Goal: Communication & Community: Answer question/provide support

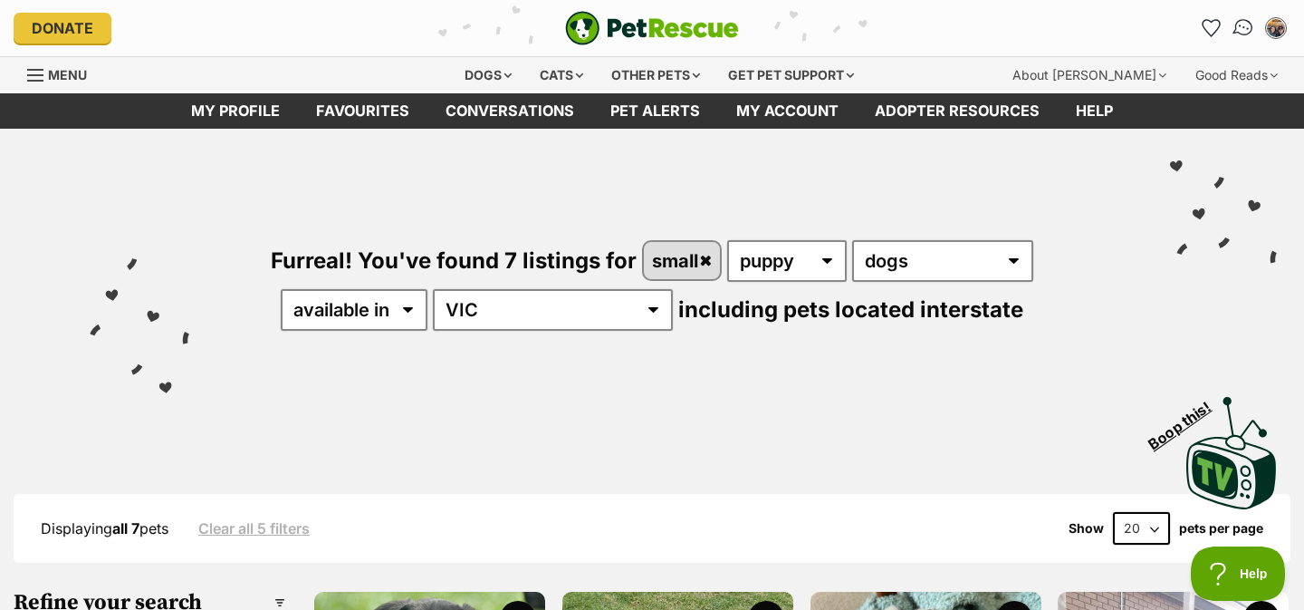
click at [1238, 27] on img "Conversations" at bounding box center [1244, 28] width 24 height 24
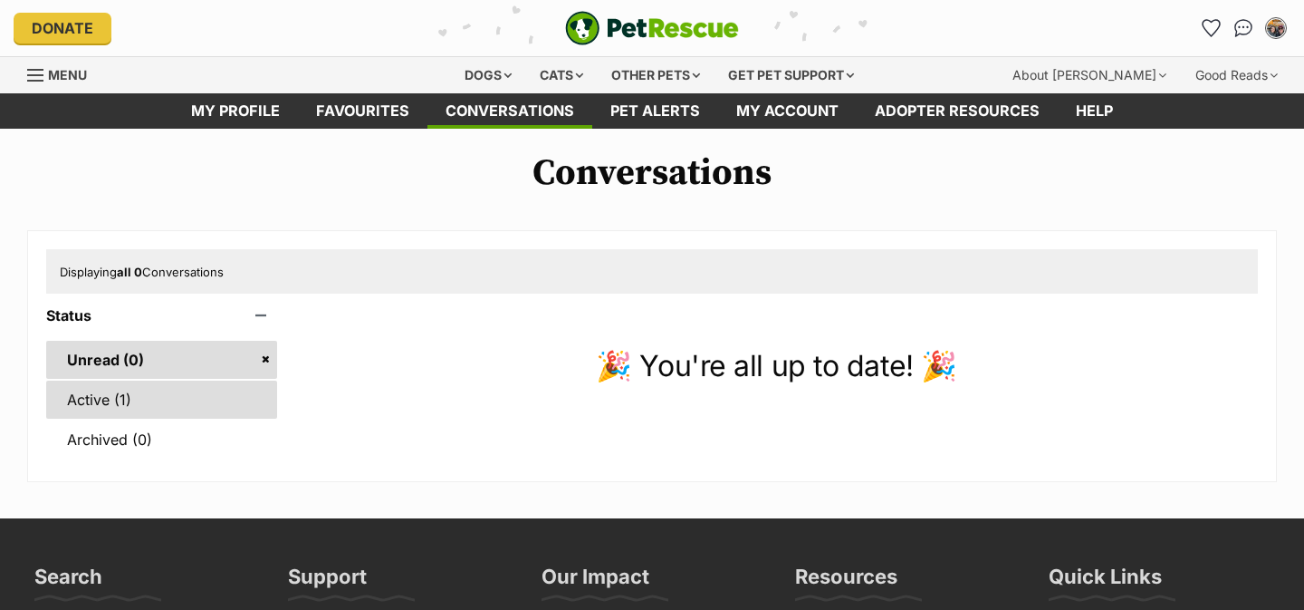
click at [241, 398] on link "Active (1)" at bounding box center [161, 399] width 231 height 38
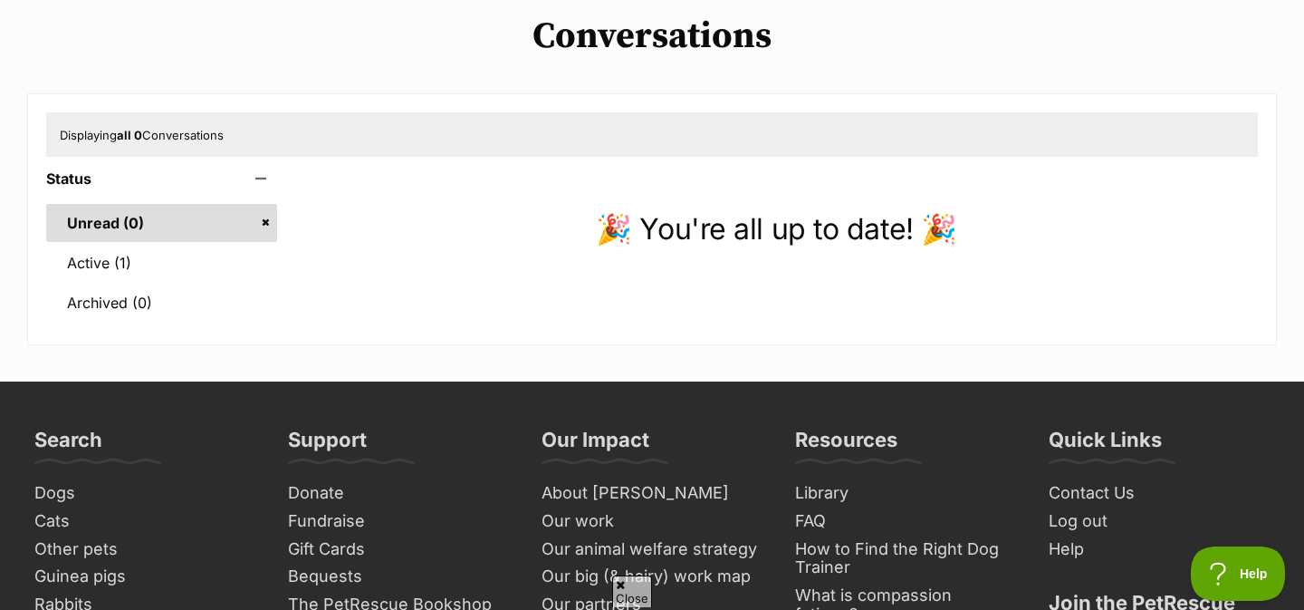
scroll to position [240, 0]
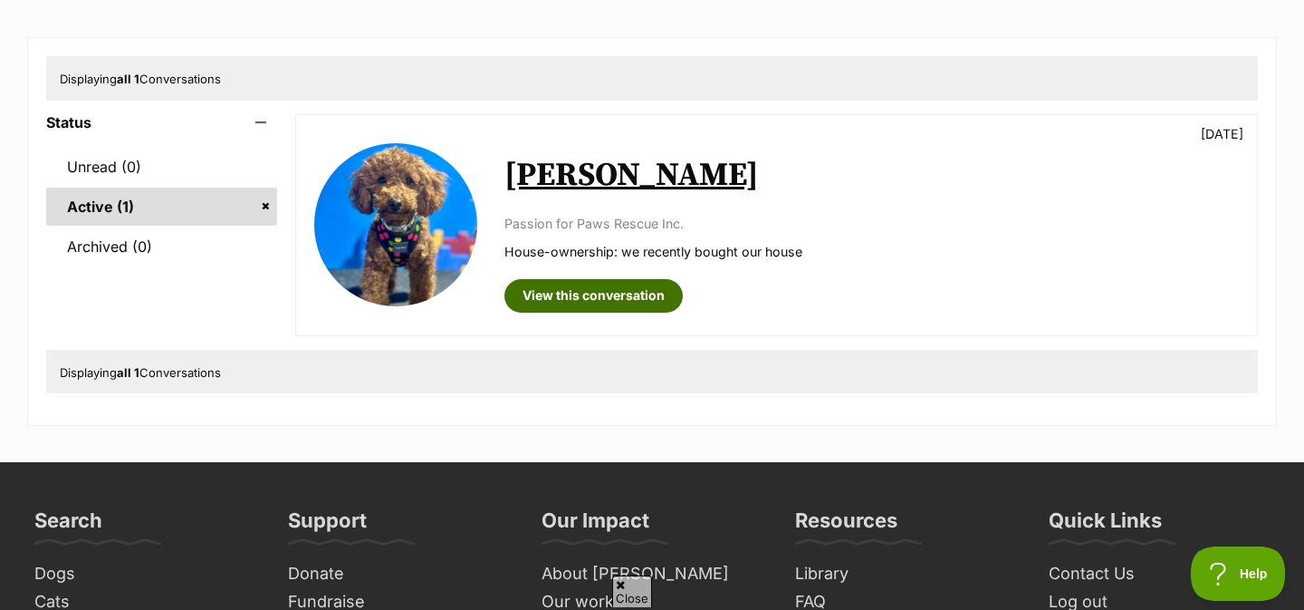
click at [584, 301] on link "View this conversation" at bounding box center [594, 295] width 178 height 33
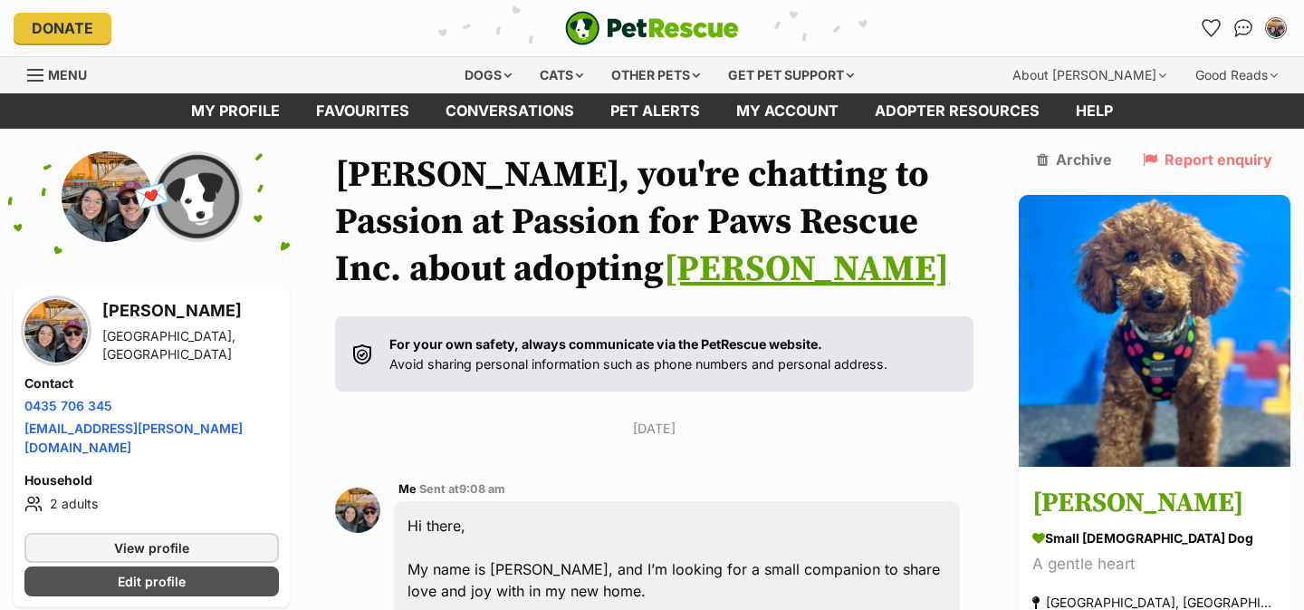
click at [622, 34] on img "PetRescue" at bounding box center [652, 28] width 174 height 34
